Goal: Check status

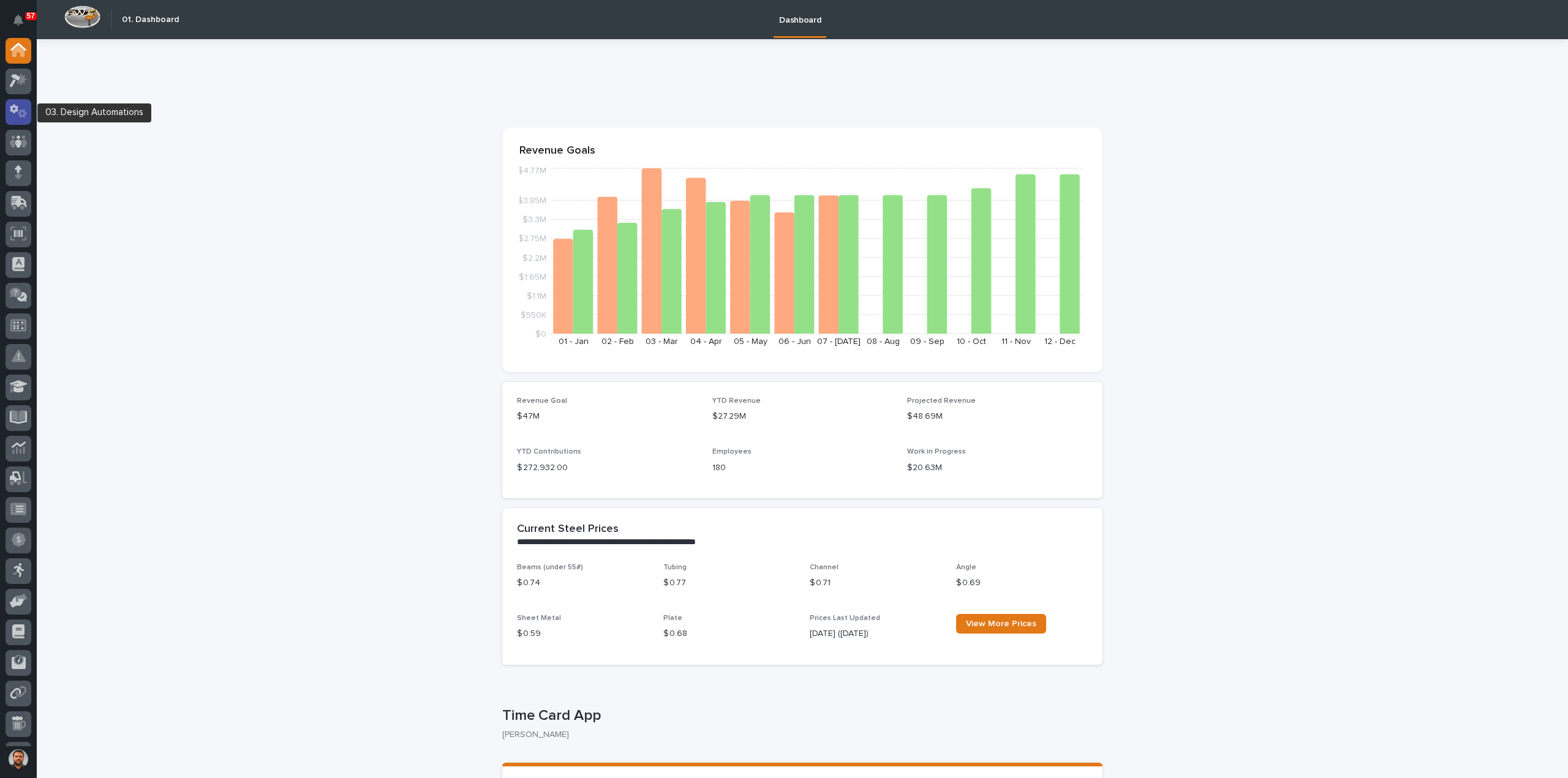
click at [18, 110] on icon at bounding box center [18, 110] width 18 height 14
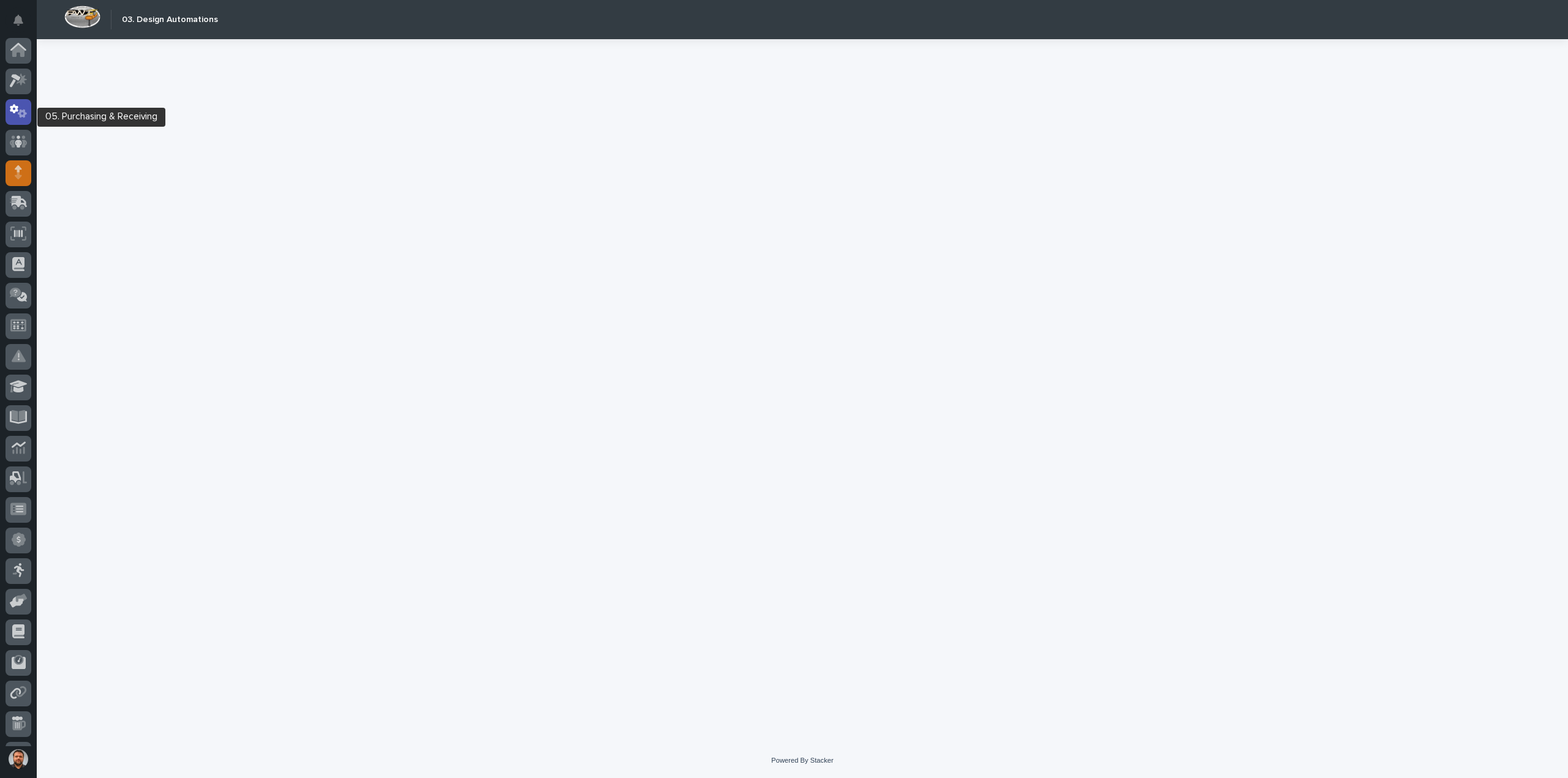
scroll to position [56, 0]
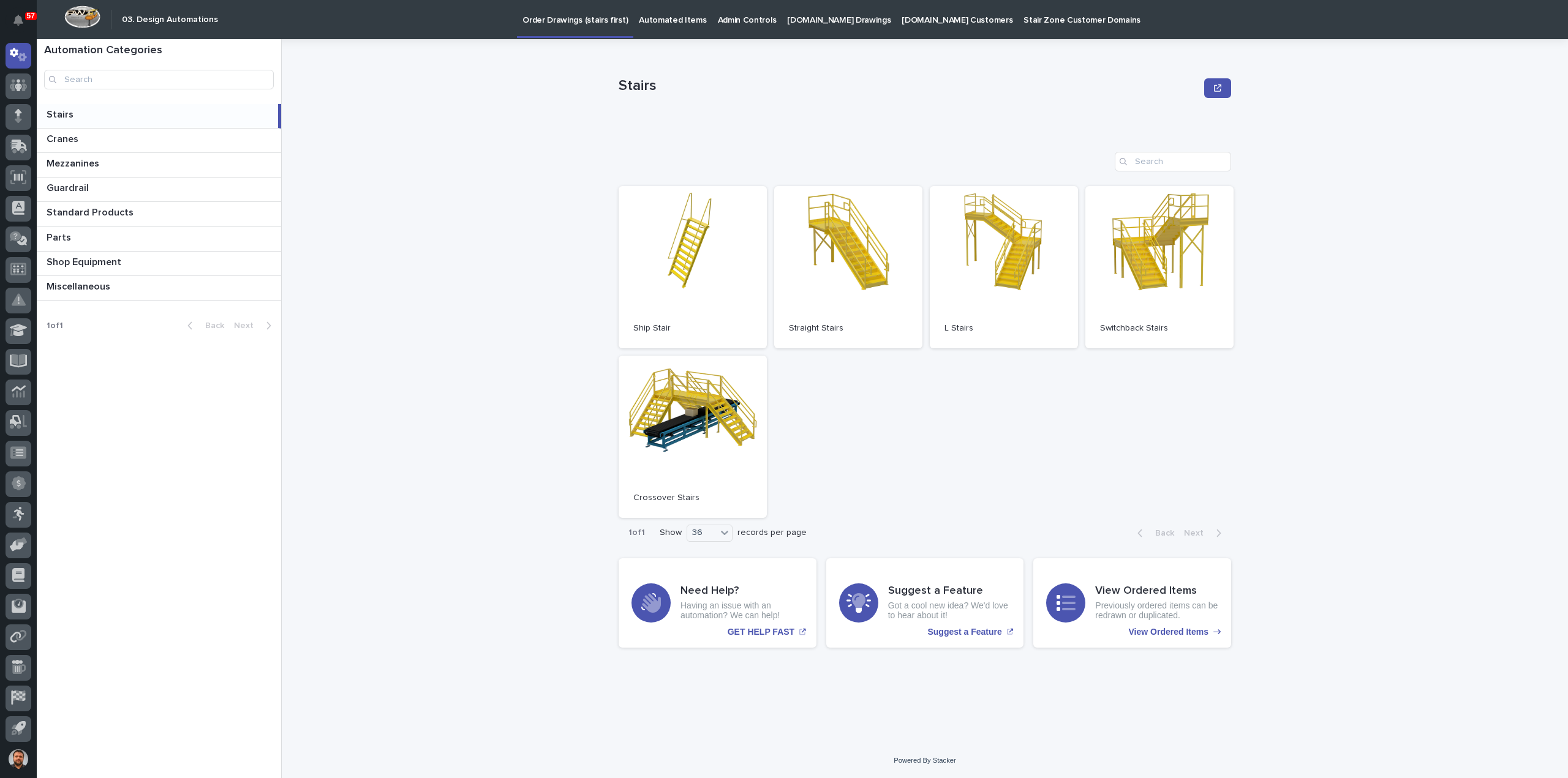
click at [836, 24] on p "[DOMAIN_NAME] Drawings" at bounding box center [839, 12] width 104 height 26
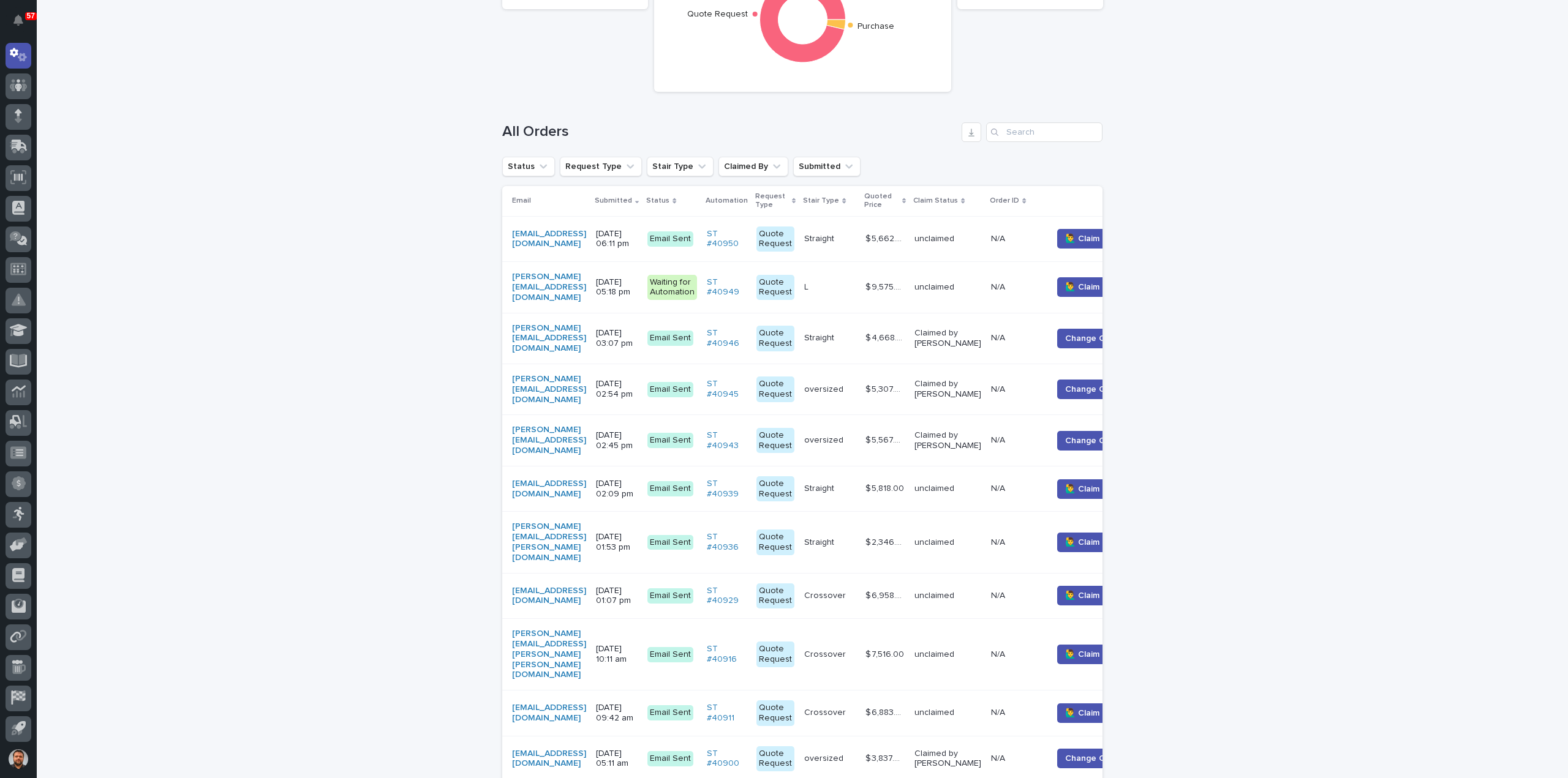
scroll to position [245, 0]
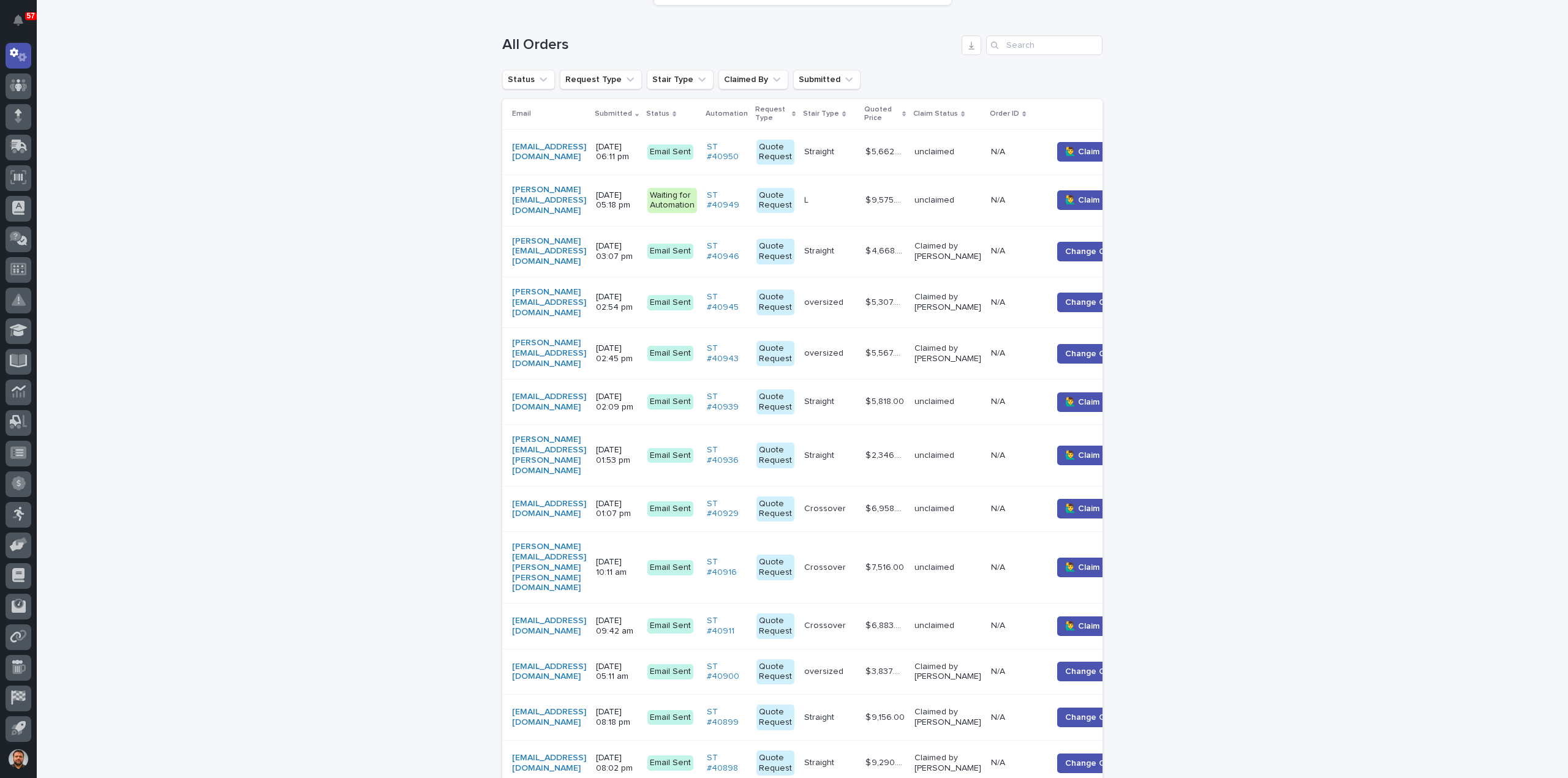
click at [638, 499] on p "[DATE] 01:07 pm" at bounding box center [616, 509] width 41 height 21
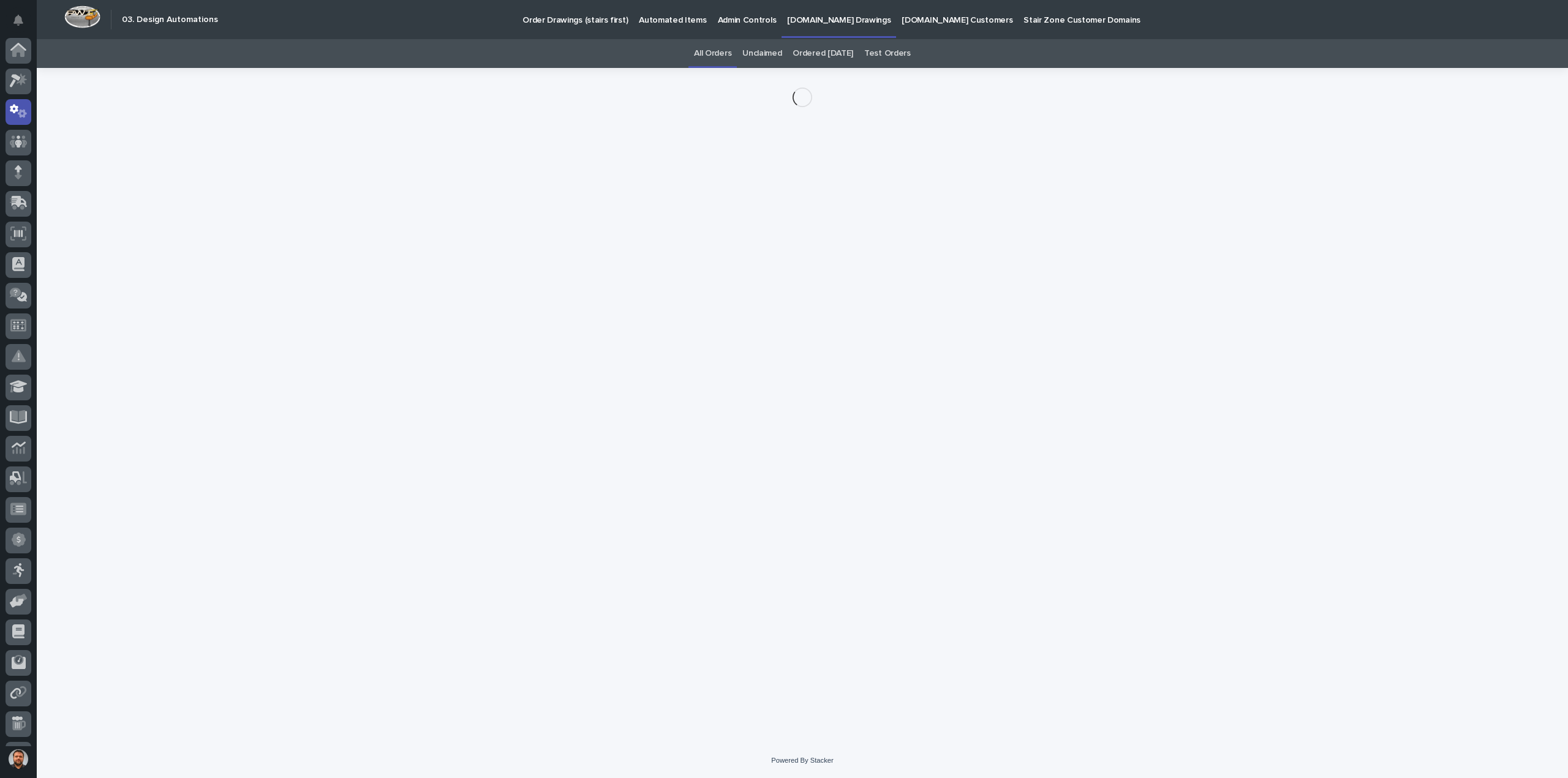
scroll to position [56, 0]
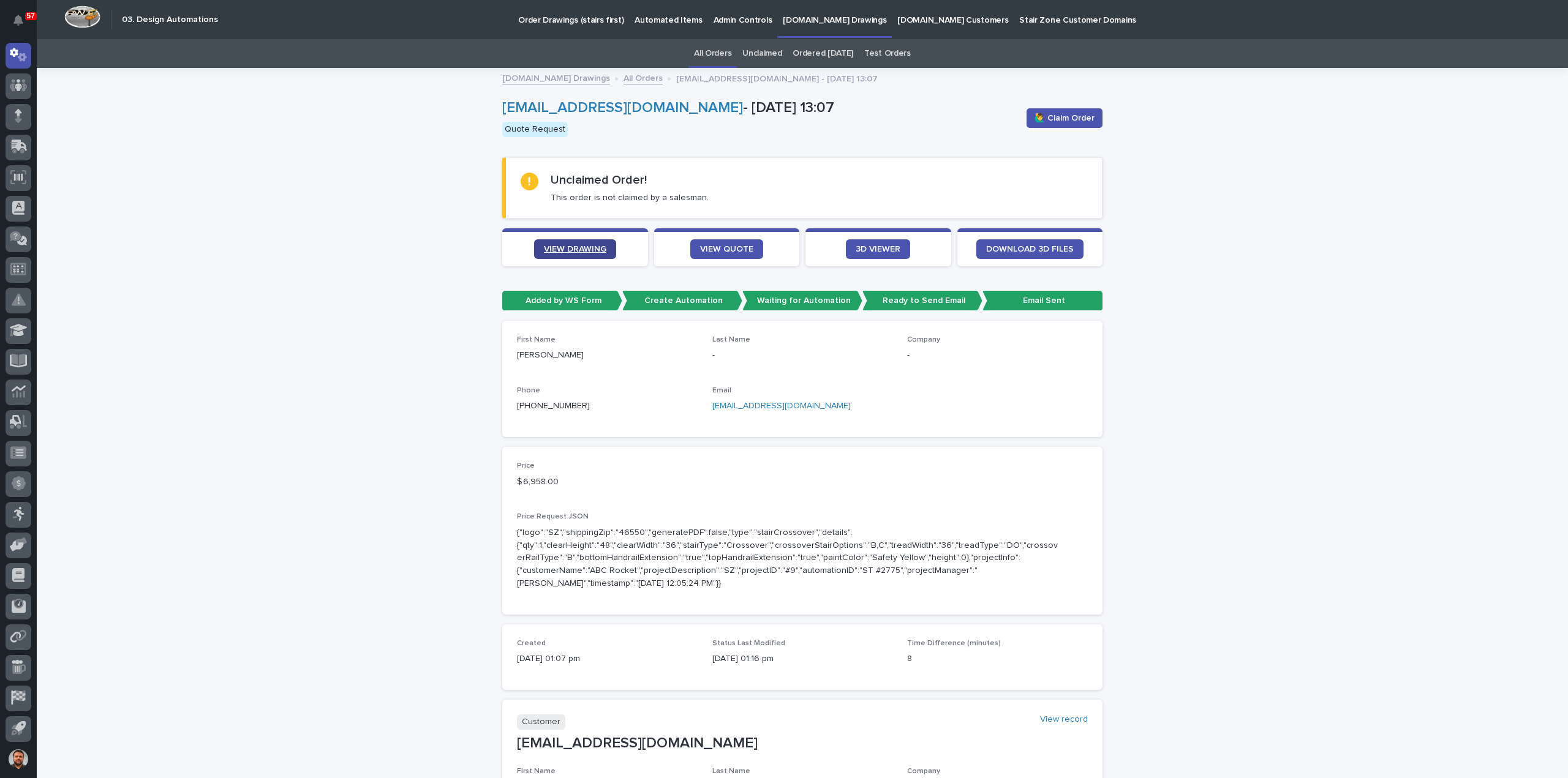
click at [557, 251] on span "VIEW DRAWING" at bounding box center [575, 249] width 62 height 9
click at [718, 254] on link "VIEW QUOTE" at bounding box center [727, 249] width 73 height 20
click at [24, 52] on icon at bounding box center [18, 49] width 16 height 14
